Goal: Connect with others: Connect with others

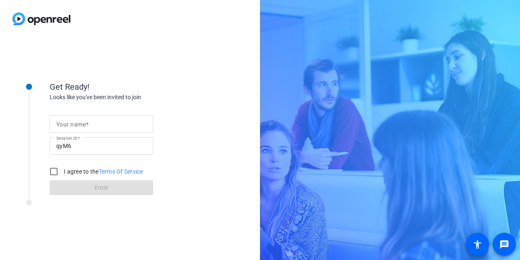
click at [66, 127] on mat-label "Your name" at bounding box center [70, 124] width 29 height 7
click at [66, 127] on input "Your name" at bounding box center [101, 124] width 90 height 10
type input "[PERSON_NAME]"
click at [172, 96] on div "Looks like you've been invited to join" at bounding box center [133, 97] width 166 height 9
drag, startPoint x: 55, startPoint y: 170, endPoint x: 61, endPoint y: 173, distance: 6.5
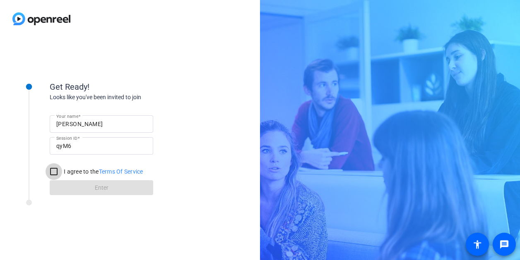
click at [55, 170] on input "I agree to the Terms Of Service" at bounding box center [54, 171] width 17 height 17
checkbox input "true"
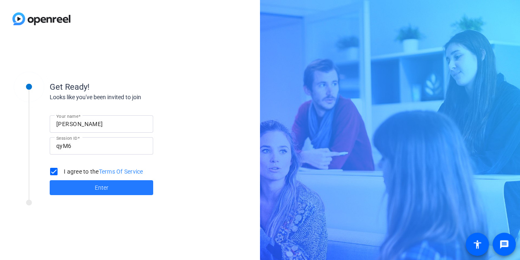
click at [97, 187] on span "Enter" at bounding box center [102, 188] width 14 height 9
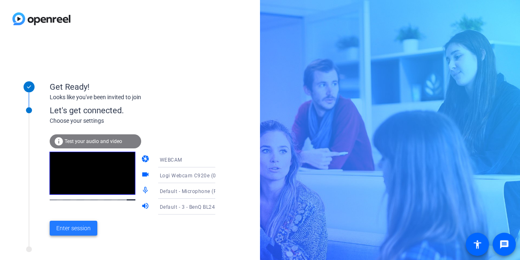
click at [72, 232] on span "Enter session" at bounding box center [73, 228] width 34 height 9
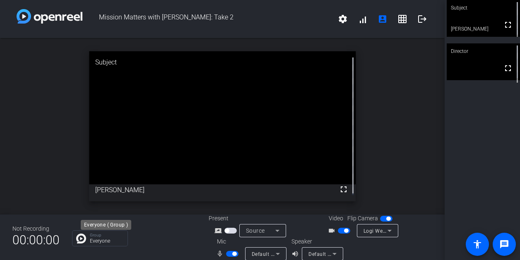
click at [107, 238] on div "Group Everyone" at bounding box center [107, 238] width 34 height 10
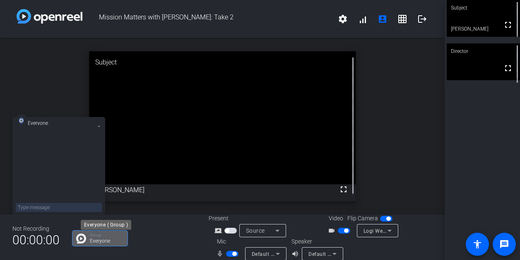
click at [104, 242] on p "Everyone" at bounding box center [107, 241] width 34 height 5
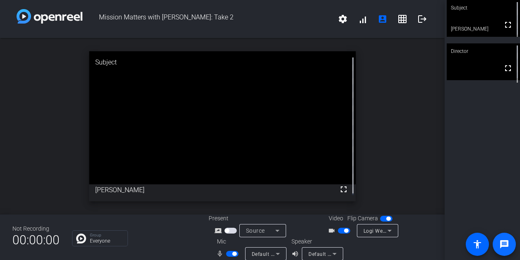
click at [506, 245] on mat-icon "message" at bounding box center [504, 245] width 10 height 10
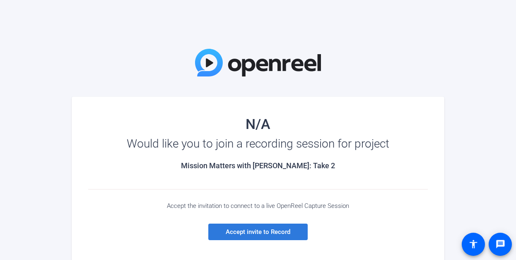
click at [268, 231] on span "Accept invite to Record" at bounding box center [258, 231] width 65 height 7
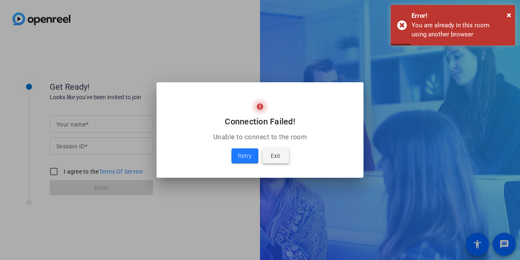
click at [279, 157] on span "Exit" at bounding box center [276, 156] width 10 height 10
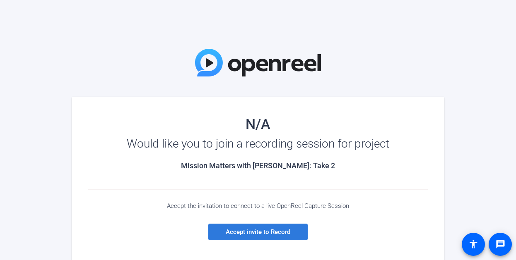
click at [265, 234] on span "Accept invite to Record" at bounding box center [258, 231] width 65 height 7
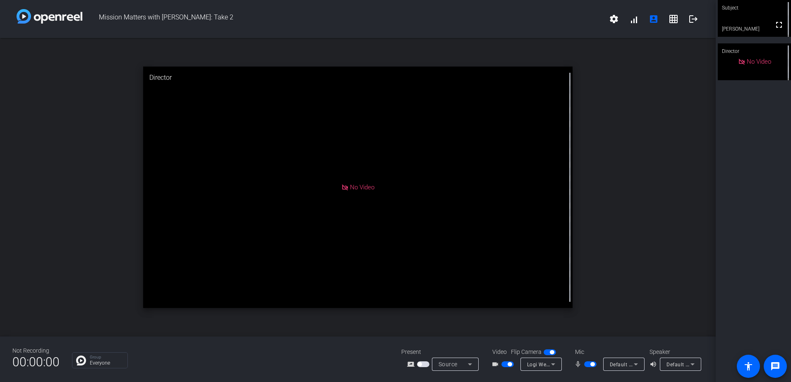
click at [515, 60] on span "No Video" at bounding box center [759, 61] width 24 height 7
click at [515, 66] on span "No Video" at bounding box center [759, 61] width 24 height 7
click at [515, 21] on video at bounding box center [754, 18] width 73 height 37
